Goal: Task Accomplishment & Management: Complete application form

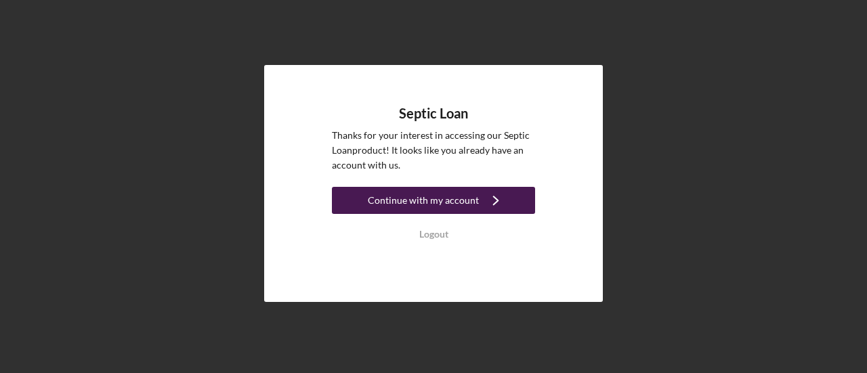
click at [434, 196] on div "Continue with my account" at bounding box center [423, 200] width 111 height 27
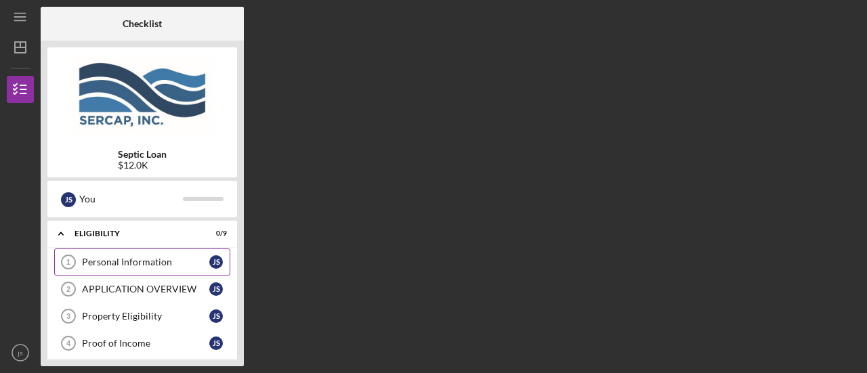
click at [97, 261] on div "Personal Information" at bounding box center [145, 262] width 127 height 11
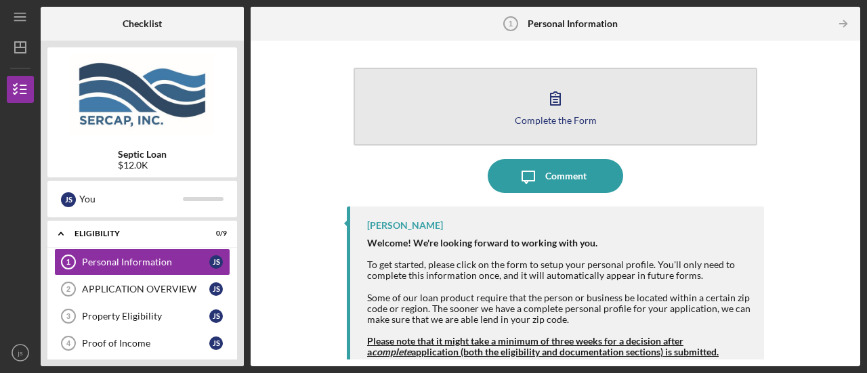
click at [546, 123] on div "Complete the Form" at bounding box center [556, 120] width 82 height 10
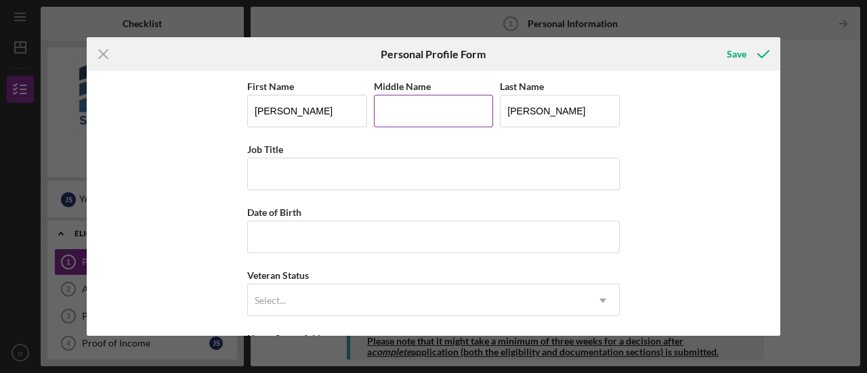
click at [457, 111] on input "Middle Name" at bounding box center [434, 111] width 120 height 33
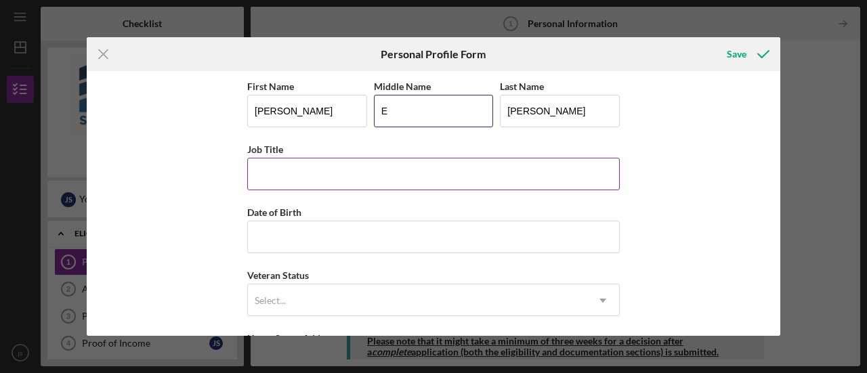
type input "E"
click at [406, 169] on input "Job Title" at bounding box center [433, 174] width 373 height 33
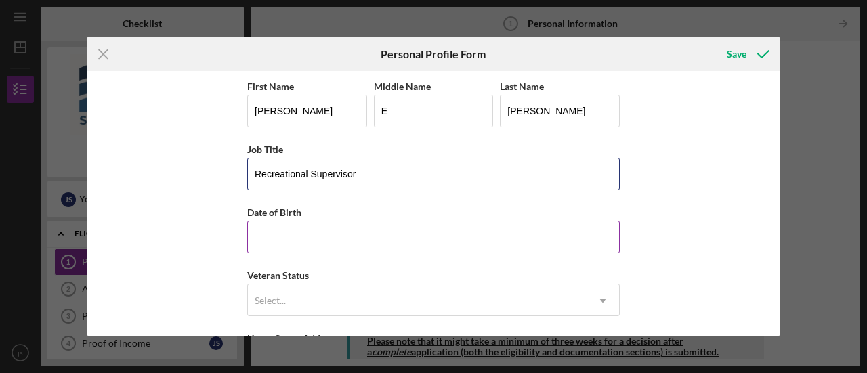
type input "Recreational Supervisor"
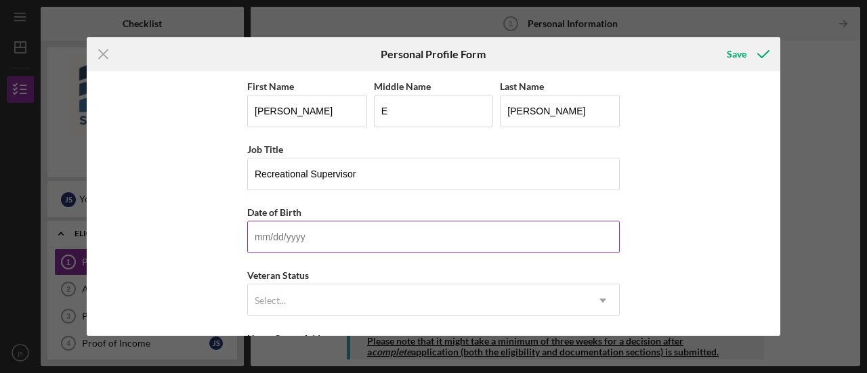
click at [359, 236] on input "Date of Birth" at bounding box center [433, 237] width 373 height 33
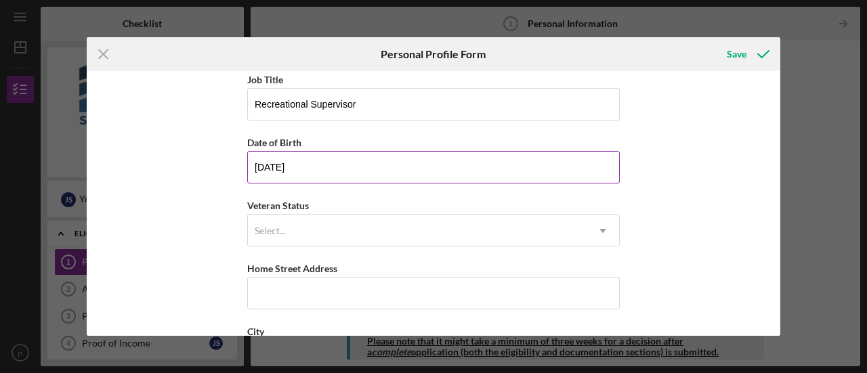
scroll to position [70, 0]
type input "[DATE]"
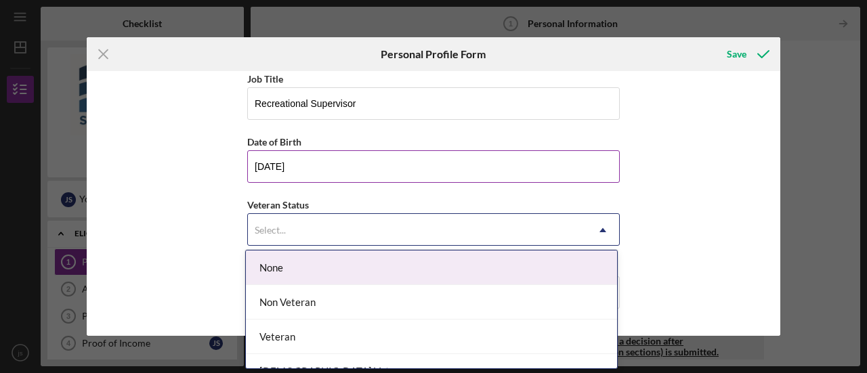
click at [359, 236] on div "Select..." at bounding box center [417, 230] width 339 height 31
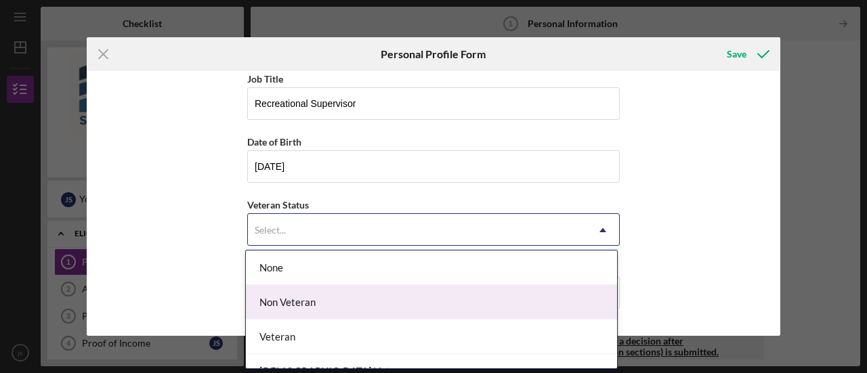
click at [349, 295] on div "Non Veteran" at bounding box center [431, 302] width 371 height 35
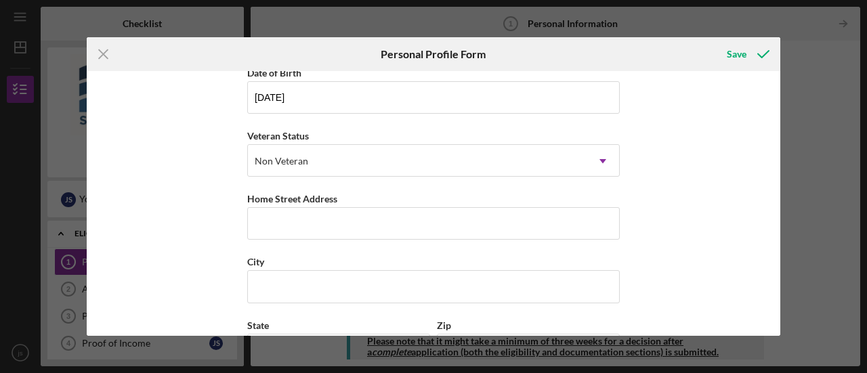
scroll to position [142, 0]
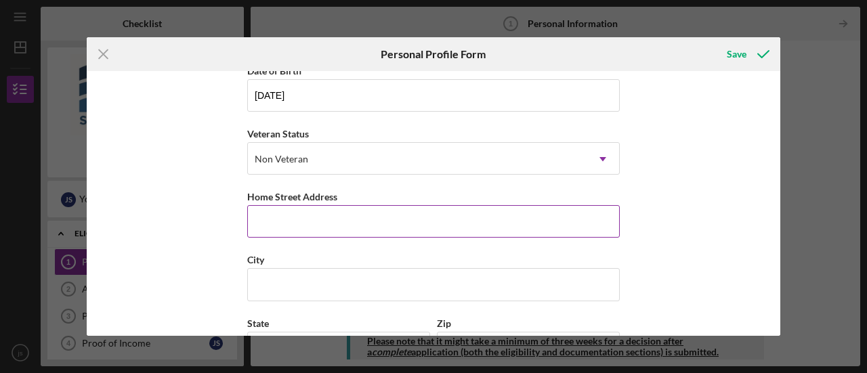
click at [350, 215] on input "Home Street Address" at bounding box center [433, 221] width 373 height 33
type input "[STREET_ADDRESS][PERSON_NAME]"
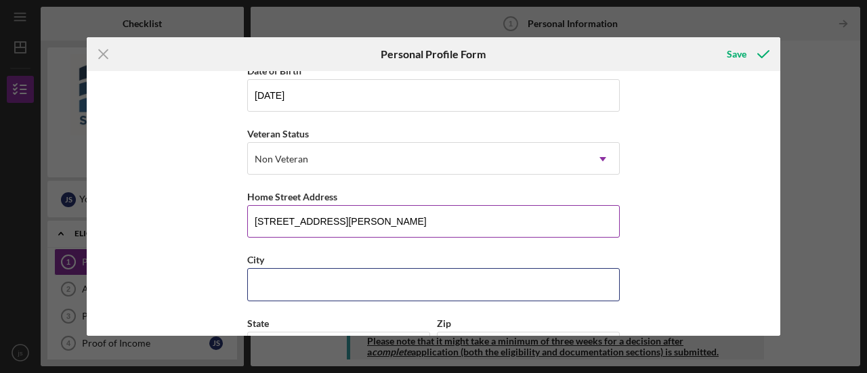
type input "rollinsford"
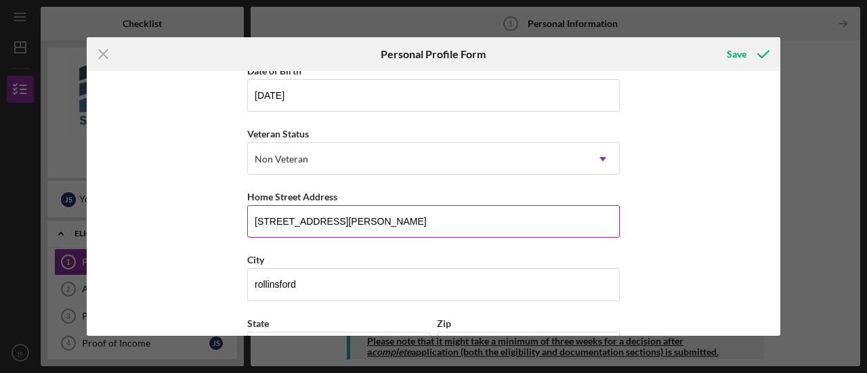
type input "NH"
type input "03869"
type input "[GEOGRAPHIC_DATA]"
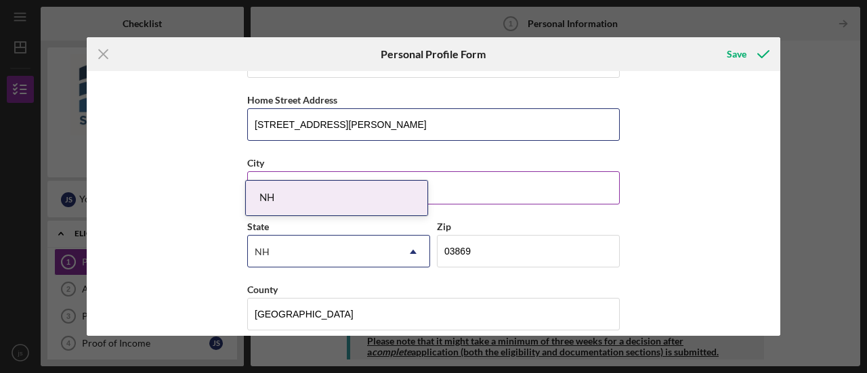
scroll to position [249, 0]
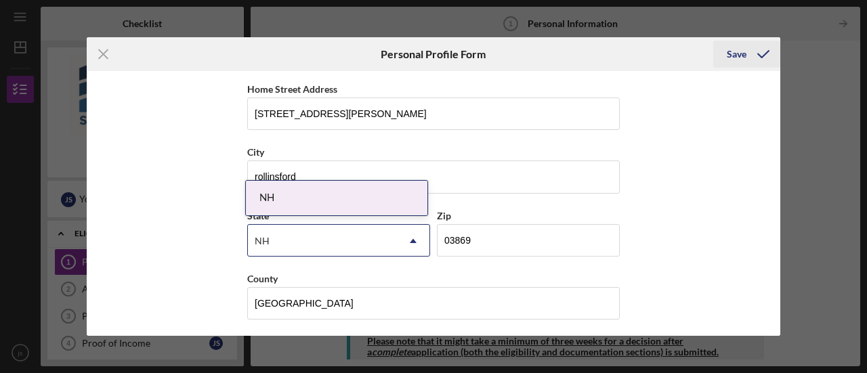
click at [738, 49] on div "Save" at bounding box center [737, 54] width 20 height 27
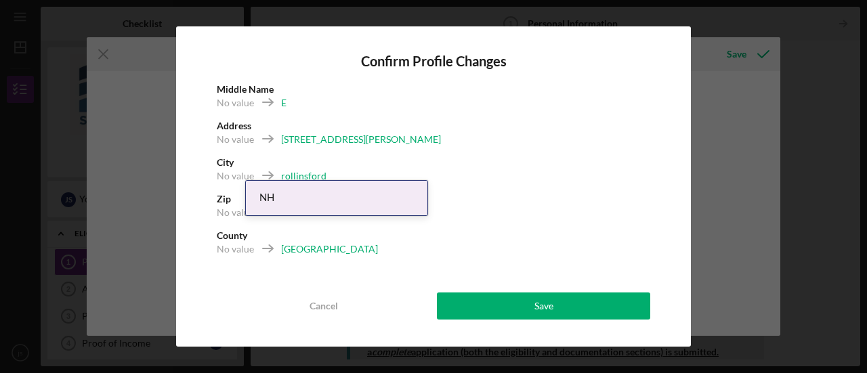
click at [366, 203] on div "NH" at bounding box center [337, 198] width 182 height 35
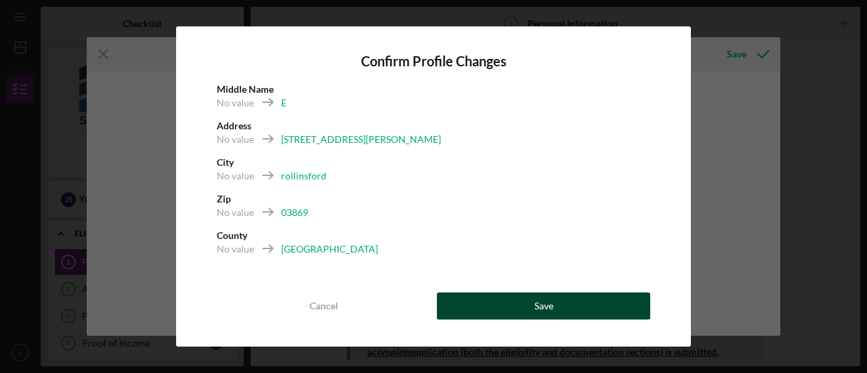
click at [480, 305] on button "Save" at bounding box center [543, 306] width 213 height 27
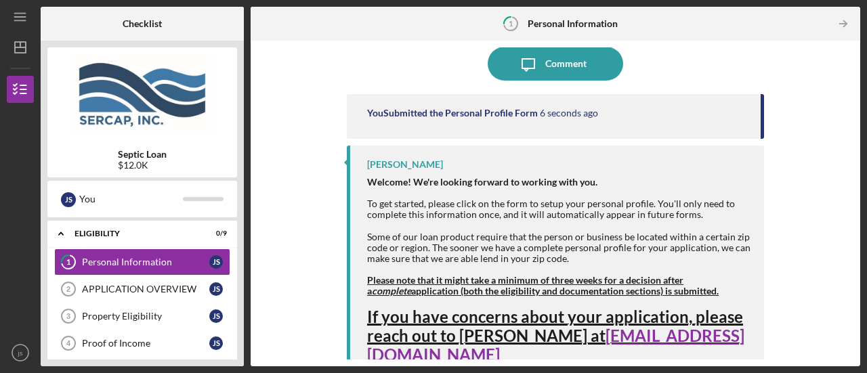
scroll to position [114, 0]
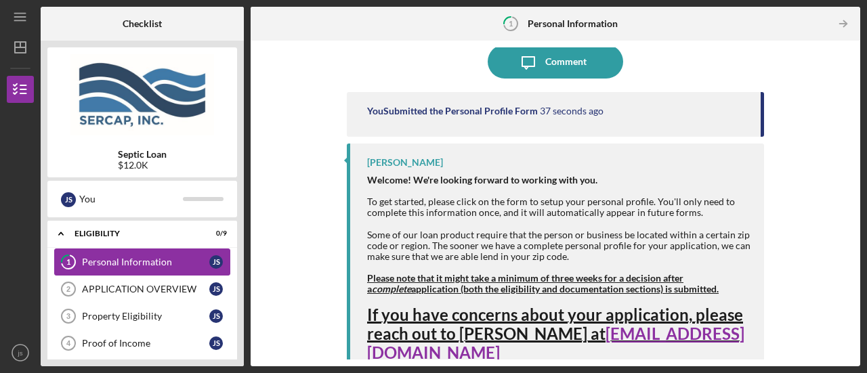
click at [135, 272] on link "1 Personal Information j s" at bounding box center [142, 262] width 176 height 27
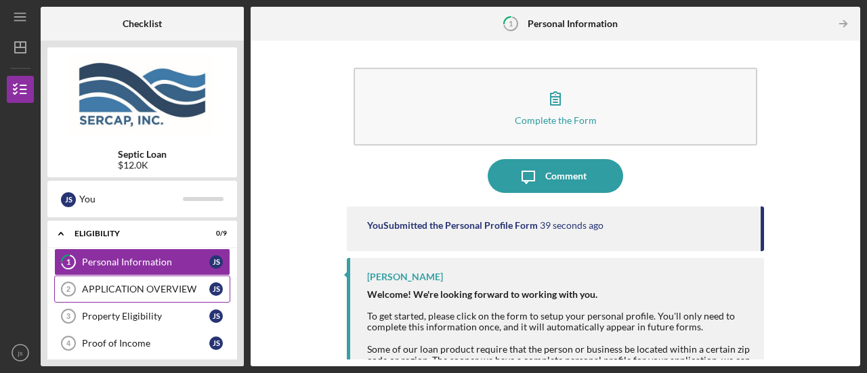
click at [134, 284] on div "APPLICATION OVERVIEW" at bounding box center [145, 289] width 127 height 11
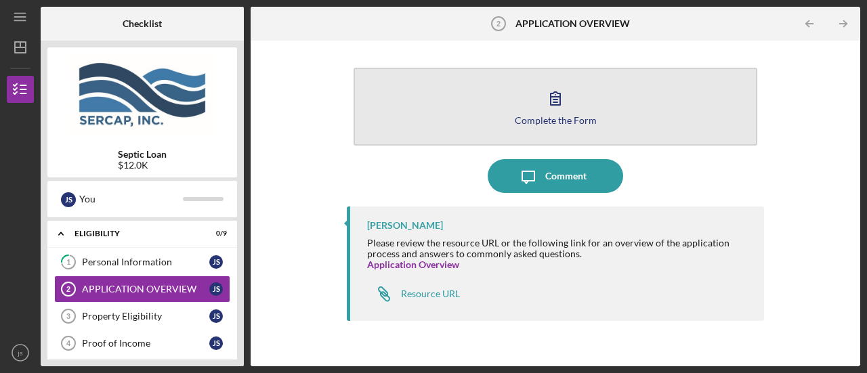
click at [556, 104] on icon "button" at bounding box center [556, 98] width 34 height 34
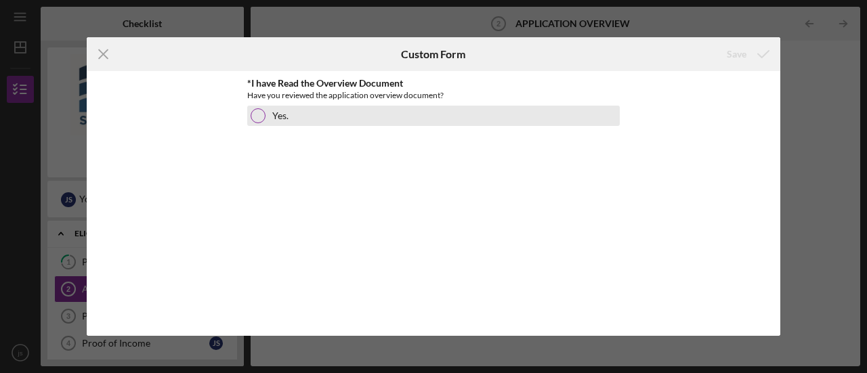
click at [261, 117] on div at bounding box center [258, 115] width 15 height 15
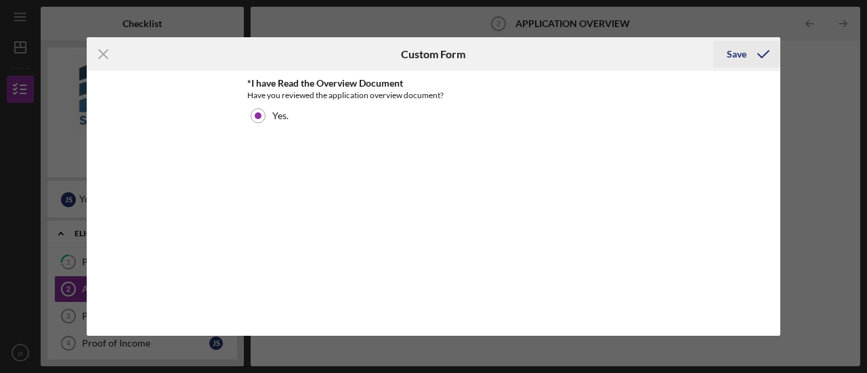
click at [739, 59] on div "Save" at bounding box center [737, 54] width 20 height 27
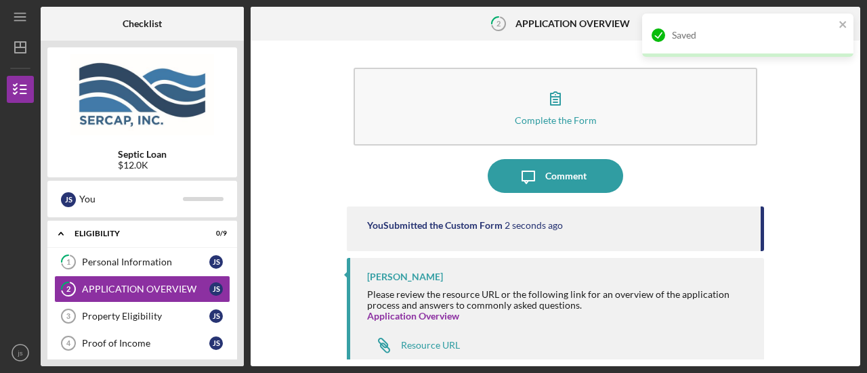
scroll to position [13, 0]
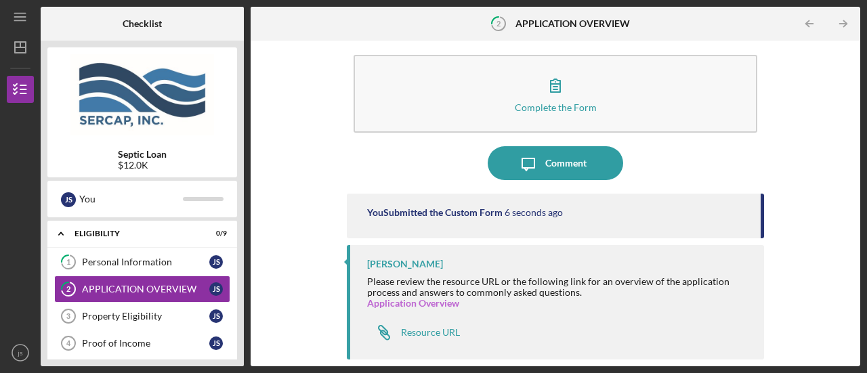
click at [436, 305] on link "Application Overview" at bounding box center [413, 303] width 92 height 12
click at [23, 350] on icon "js" at bounding box center [20, 353] width 27 height 34
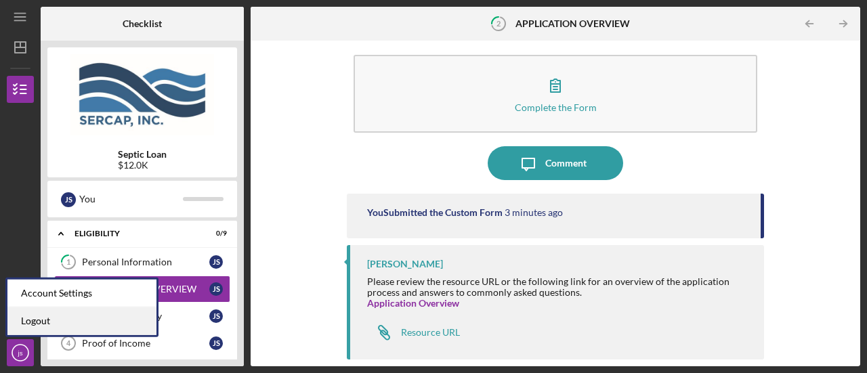
click at [44, 320] on link "Logout" at bounding box center [81, 322] width 149 height 28
